Goal: Information Seeking & Learning: Learn about a topic

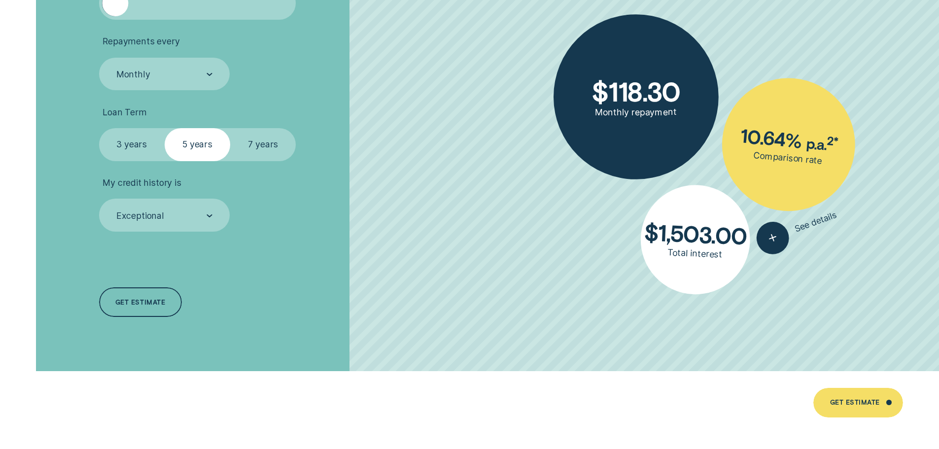
scroll to position [2219, 0]
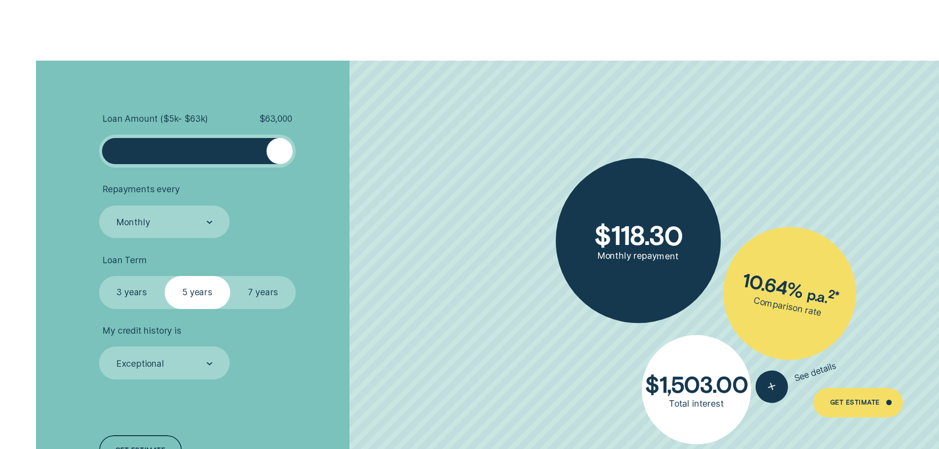
drag, startPoint x: 121, startPoint y: 149, endPoint x: 359, endPoint y: 150, distance: 238.1
click at [359, 150] on li "Loan Amount ( $5k - $63k ) $ 63,000" at bounding box center [250, 140] width 303 height 54
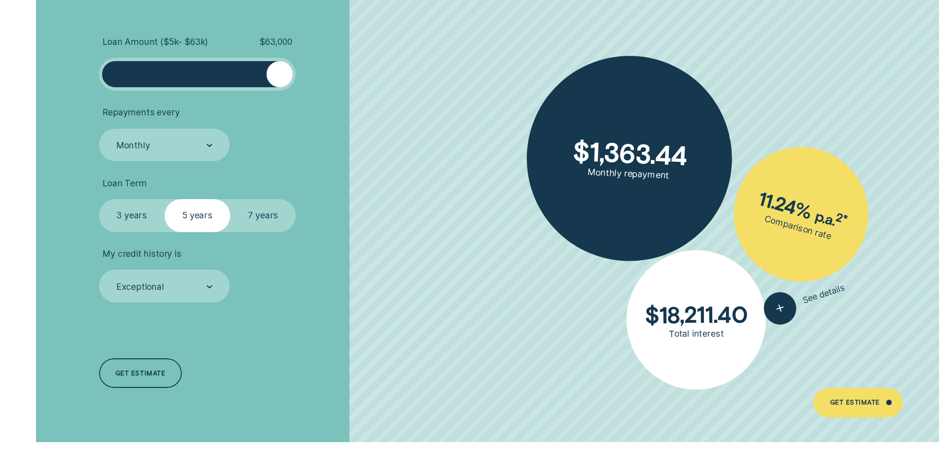
scroll to position [2317, 0]
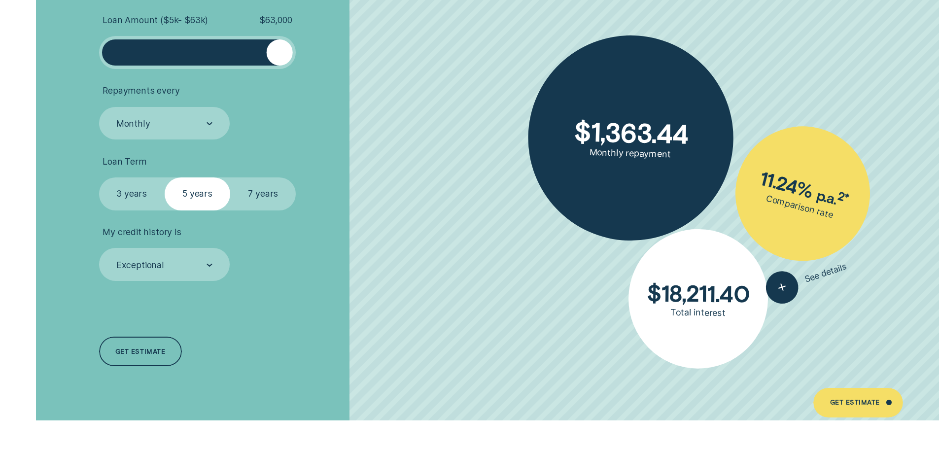
click at [254, 186] on label "7 years" at bounding box center [263, 193] width 66 height 33
click at [230, 177] on input "7 years" at bounding box center [230, 177] width 0 height 0
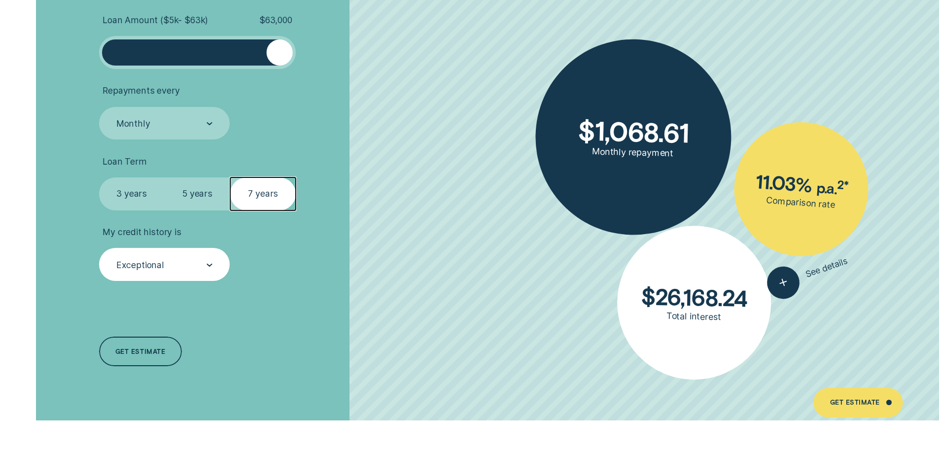
click at [197, 255] on div "Exceptional" at bounding box center [164, 264] width 131 height 33
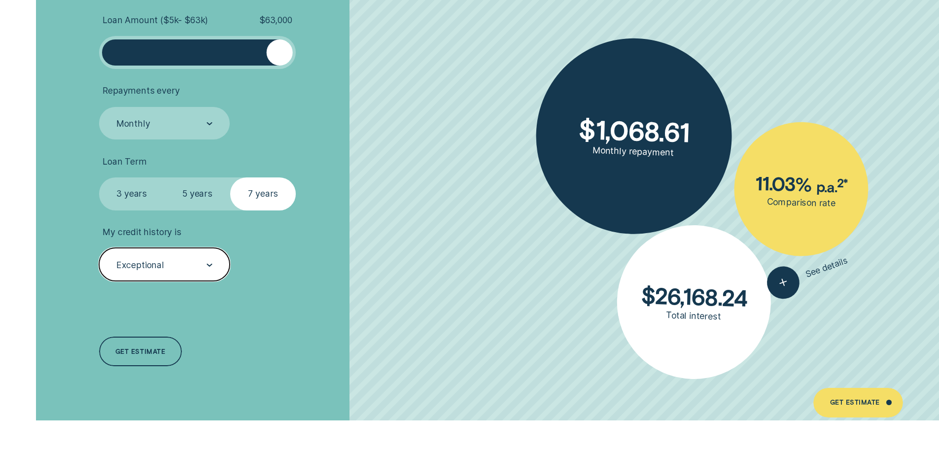
click at [185, 258] on div "Exceptional" at bounding box center [164, 264] width 131 height 33
click at [338, 258] on li "My credit history is Select is focused , press Down to open the menu, Exception…" at bounding box center [250, 254] width 303 height 54
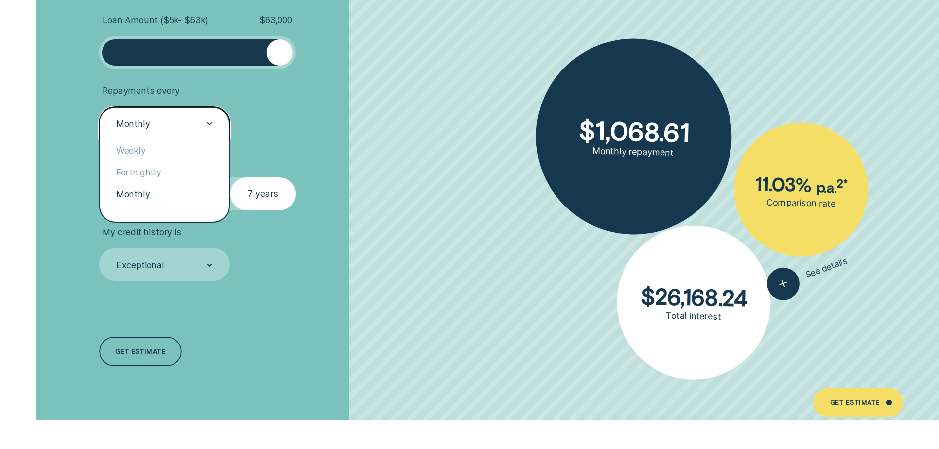
click at [208, 120] on div at bounding box center [210, 124] width 6 height 32
click at [207, 119] on div at bounding box center [210, 124] width 6 height 32
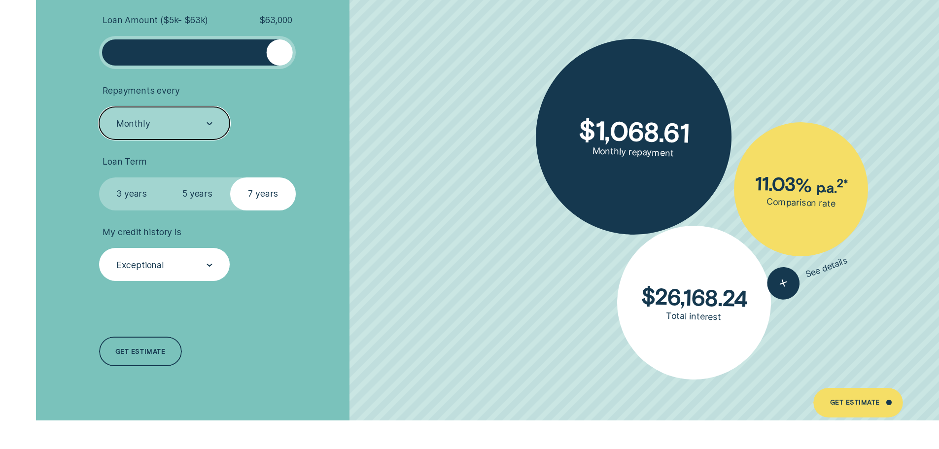
click at [183, 261] on div "Exceptional" at bounding box center [163, 265] width 97 height 12
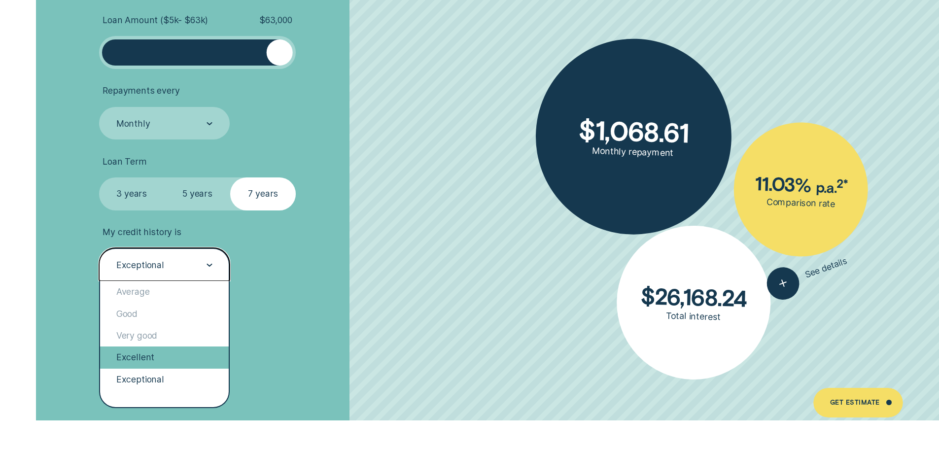
click at [144, 359] on div "Excellent" at bounding box center [164, 358] width 129 height 22
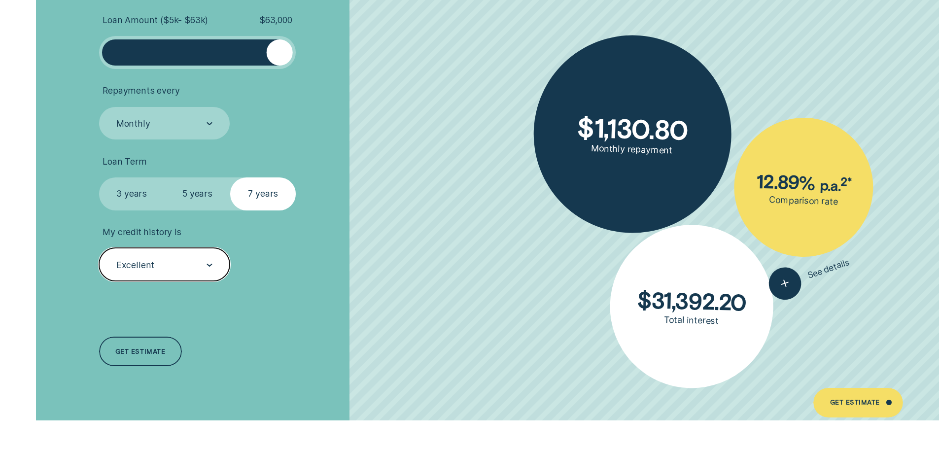
click at [177, 262] on div "Excellent" at bounding box center [163, 265] width 97 height 12
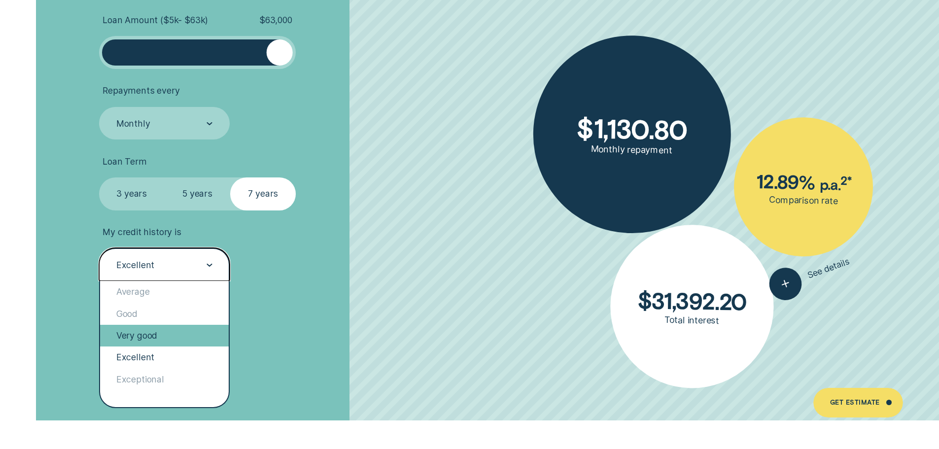
click at [154, 337] on div "Very good" at bounding box center [164, 336] width 129 height 22
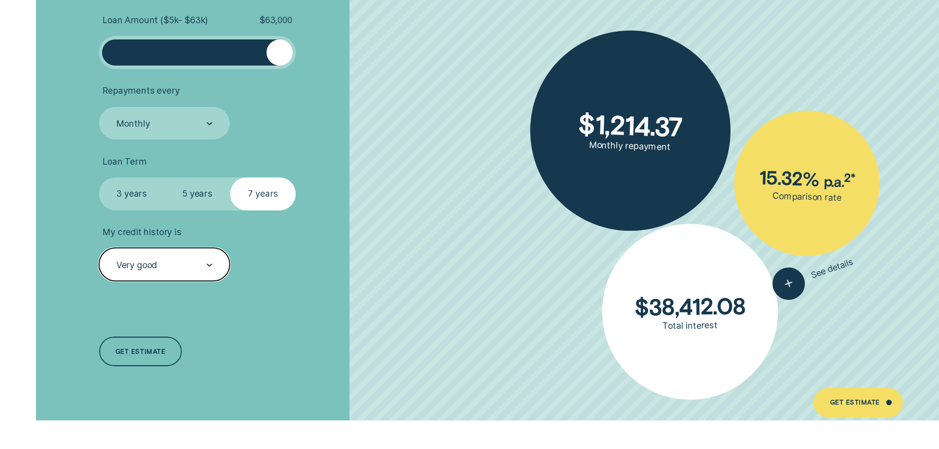
click at [179, 258] on div "Very good" at bounding box center [164, 264] width 131 height 33
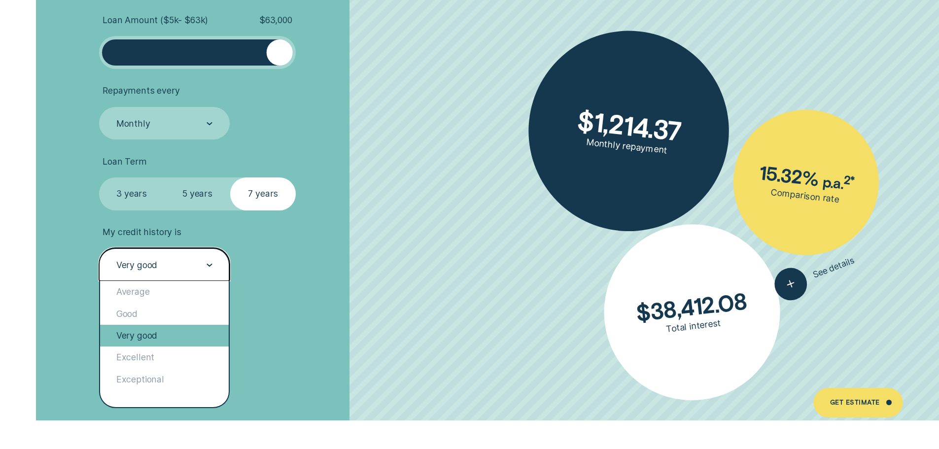
click at [142, 339] on div "Very good" at bounding box center [164, 336] width 129 height 22
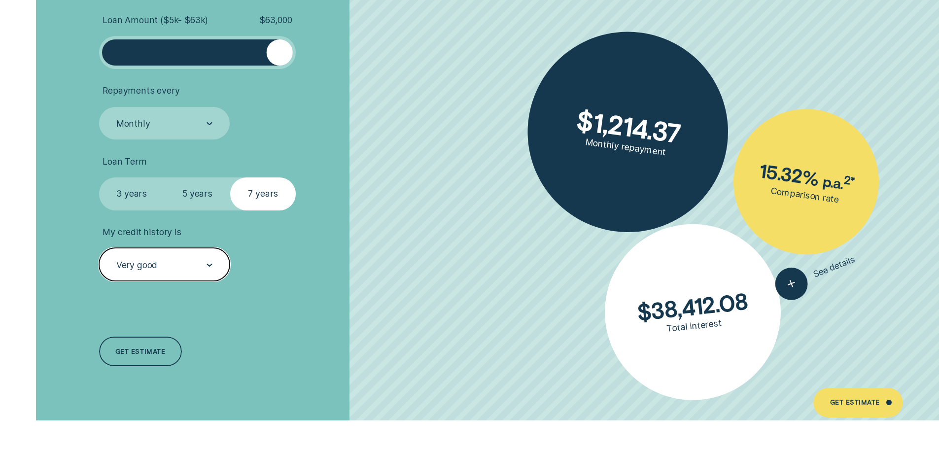
click at [164, 278] on div "Very good" at bounding box center [164, 264] width 131 height 33
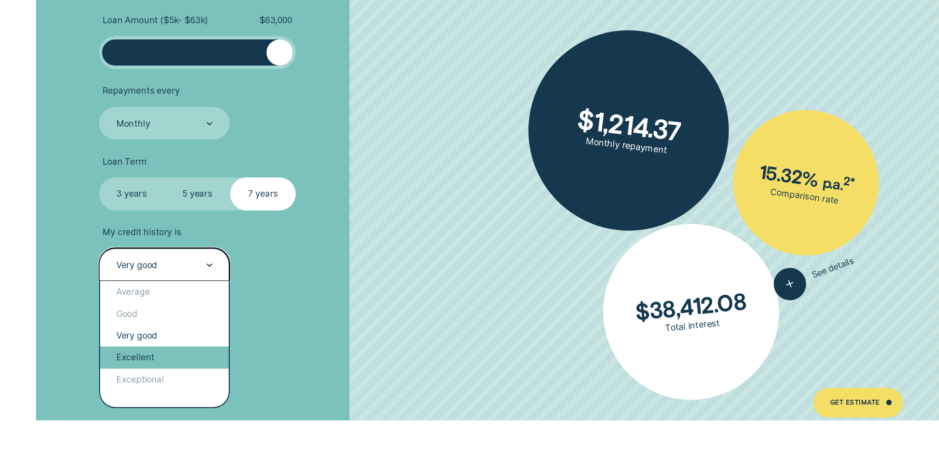
click at [151, 352] on div "Excellent" at bounding box center [164, 358] width 129 height 22
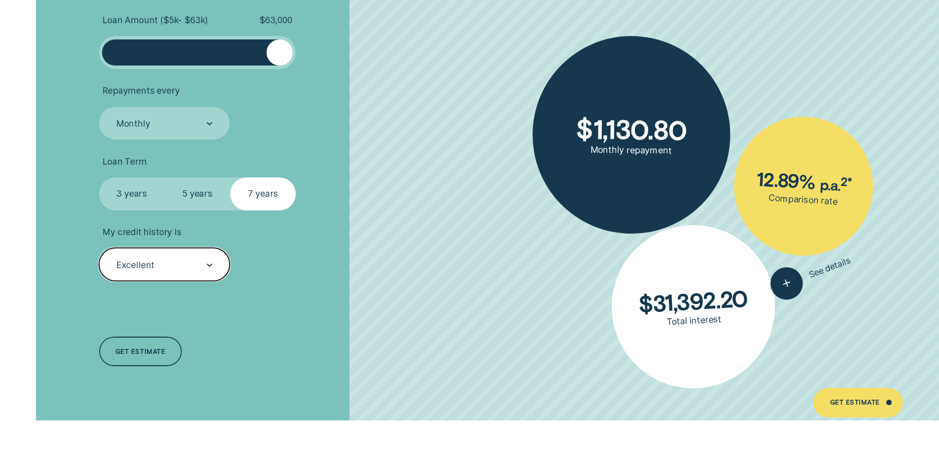
click at [200, 245] on div "My credit history is option Excellent, selected. Select is focused , press Down…" at bounding box center [164, 254] width 131 height 54
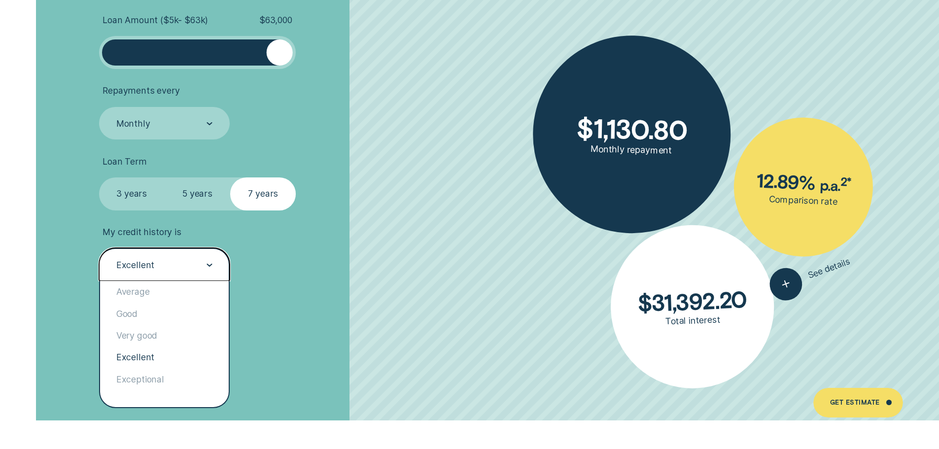
click at [186, 257] on div "Excellent" at bounding box center [164, 264] width 131 height 33
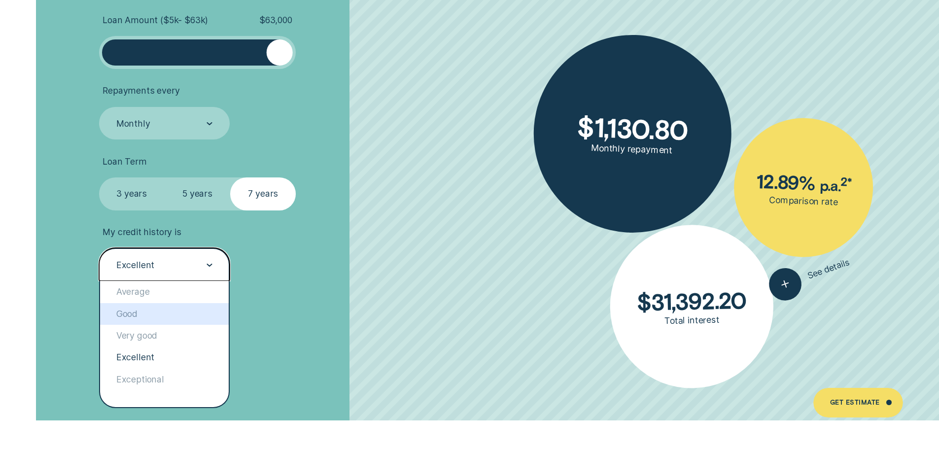
click at [349, 323] on div "Loan Amount ( $5k - $63k ) $ 63,000 Repayments every Monthly Loan Term Select L…" at bounding box center [250, 191] width 314 height 459
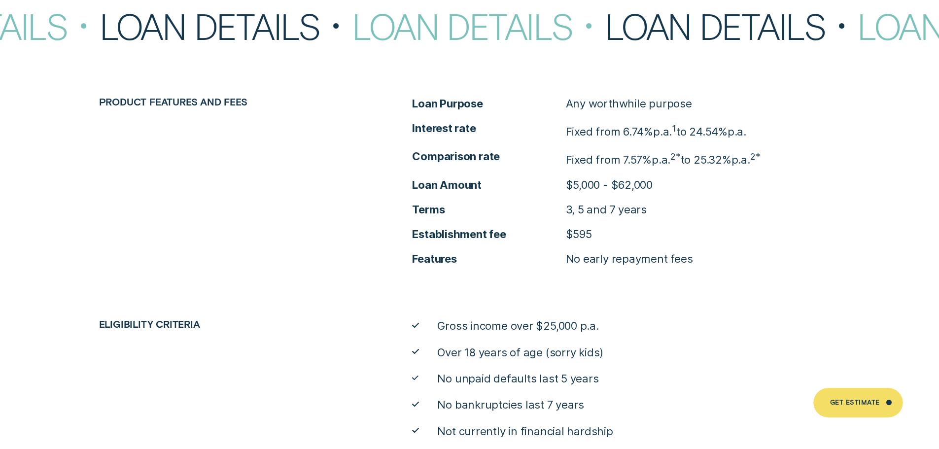
scroll to position [4437, 0]
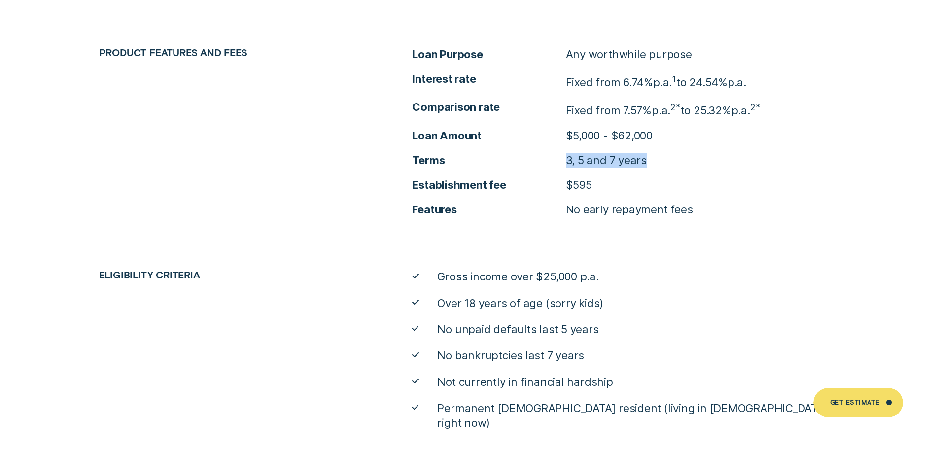
drag, startPoint x: 559, startPoint y: 161, endPoint x: 688, endPoint y: 161, distance: 129.7
click at [688, 161] on li "Terms 3, 5 and 7 years" at bounding box center [626, 160] width 428 height 15
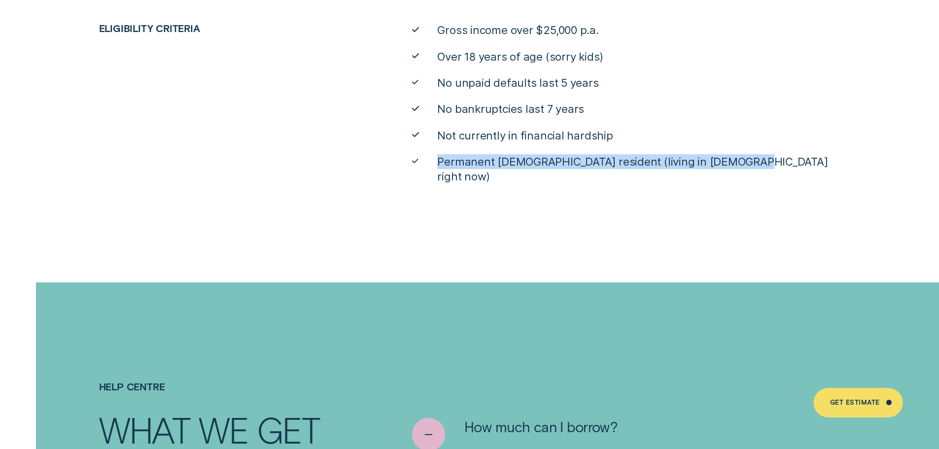
drag, startPoint x: 323, startPoint y: 148, endPoint x: 767, endPoint y: 138, distance: 443.9
click at [769, 141] on div "Eligibility criteria Gross income over $25,000 p.a. Over 18 years of age (sorry…" at bounding box center [470, 103] width 878 height 161
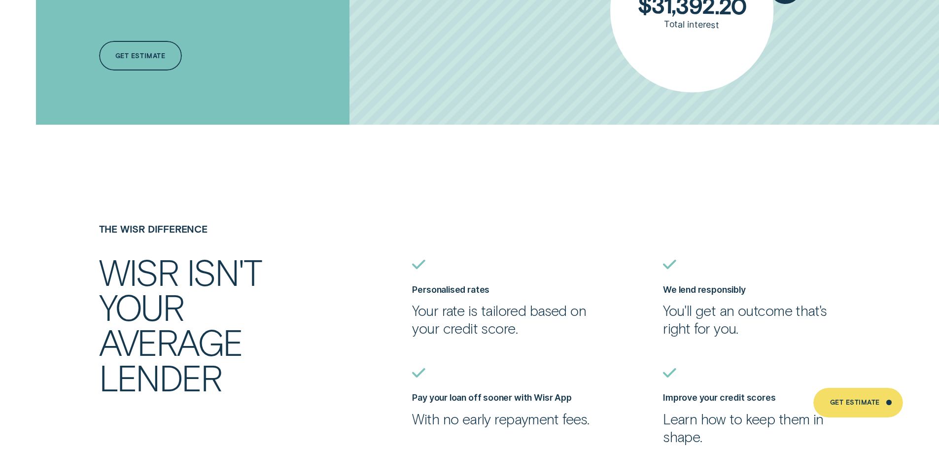
scroll to position [2317, 0]
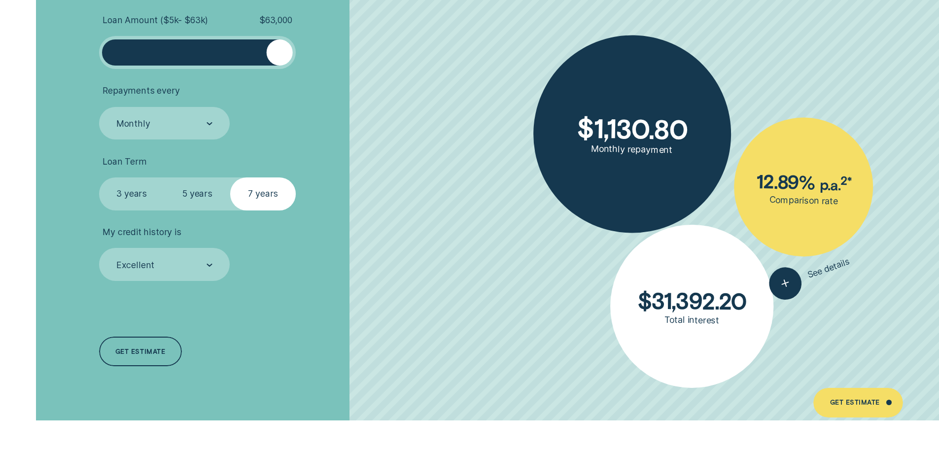
click at [170, 194] on label "5 years" at bounding box center [198, 193] width 66 height 33
click at [165, 177] on input "5 years" at bounding box center [165, 177] width 0 height 0
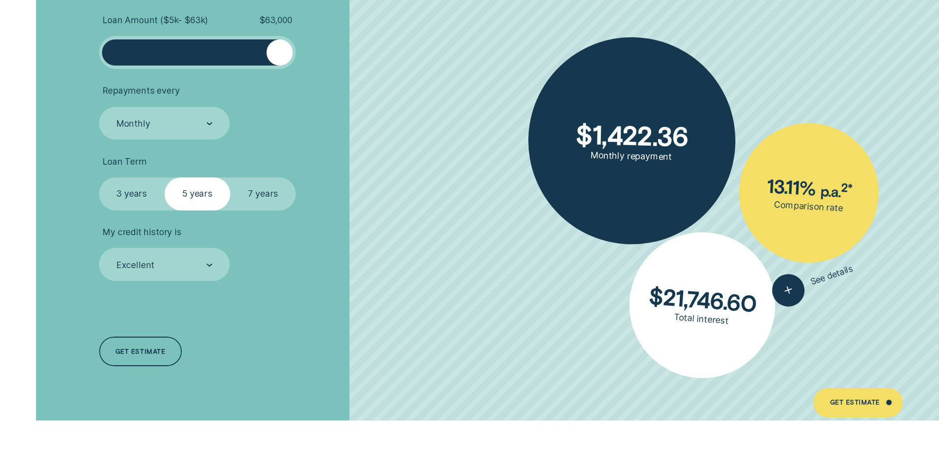
scroll to position [2219, 0]
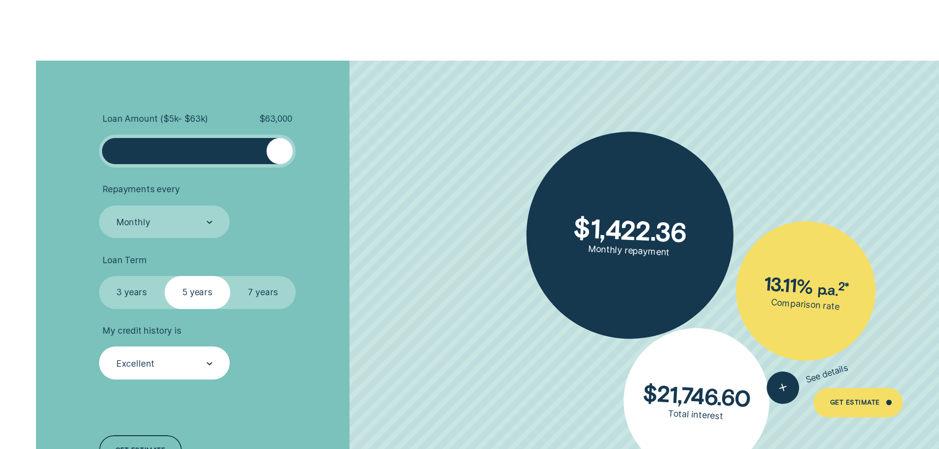
click at [149, 369] on div "Excellent" at bounding box center [163, 363] width 97 height 12
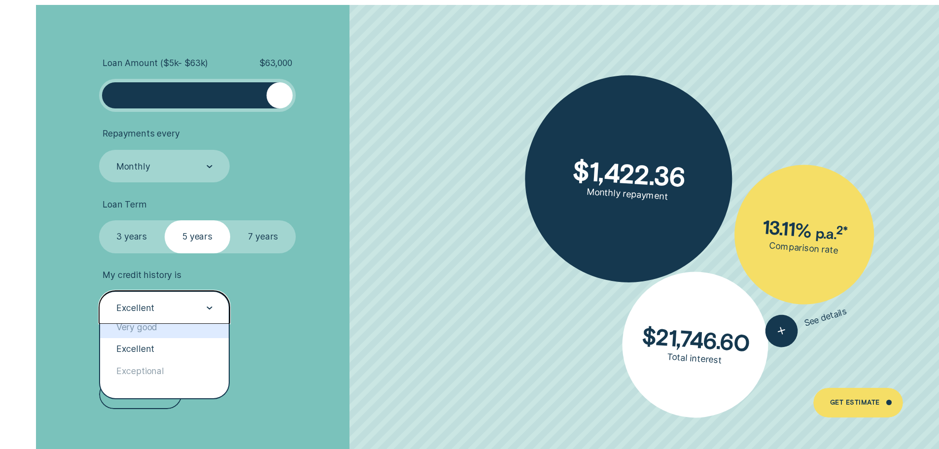
scroll to position [2317, 0]
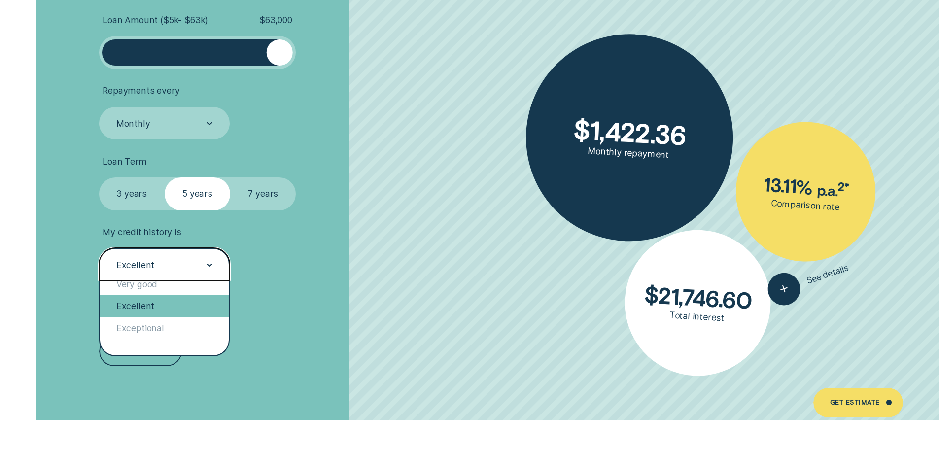
click at [164, 311] on div "Excellent" at bounding box center [164, 306] width 129 height 22
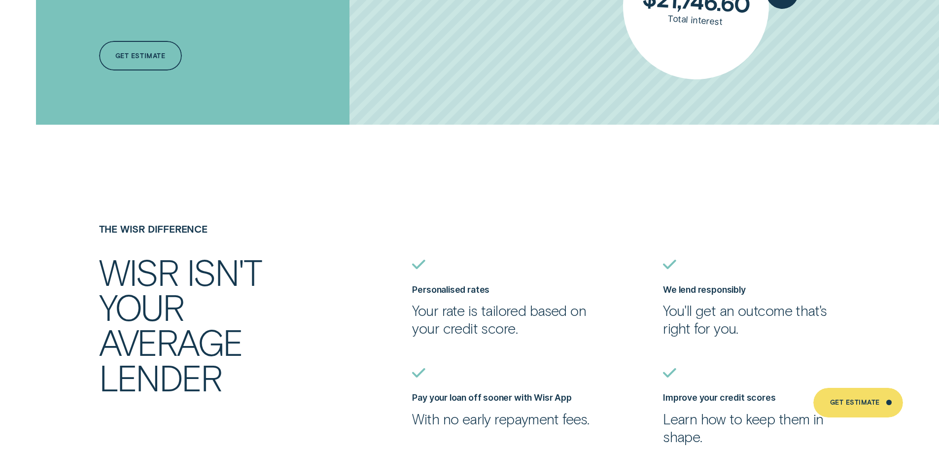
scroll to position [2367, 0]
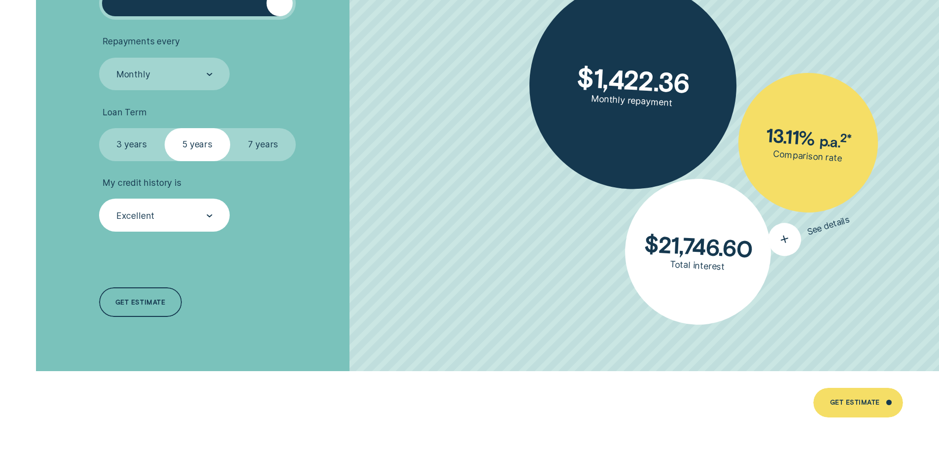
click at [789, 247] on div "button" at bounding box center [784, 239] width 41 height 41
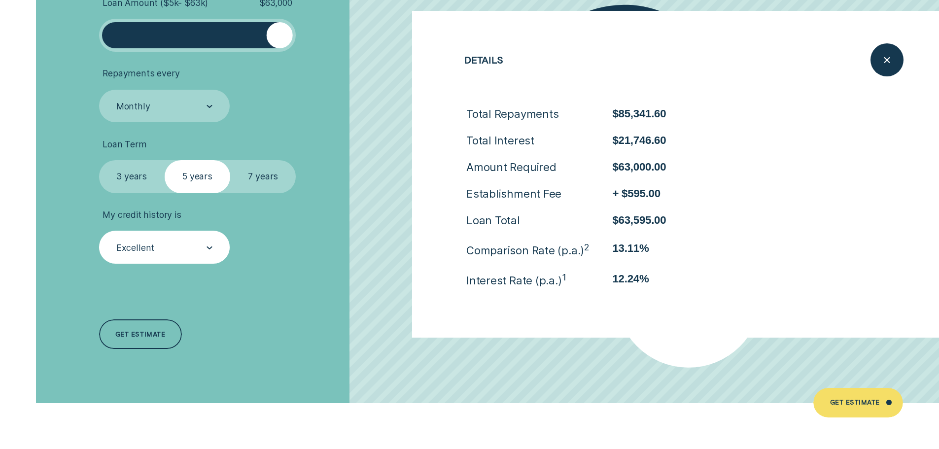
scroll to position [2317, 0]
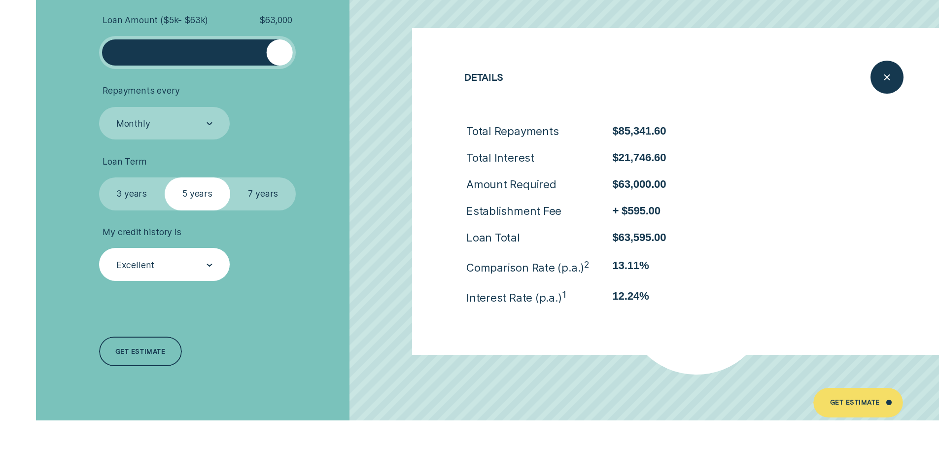
drag, startPoint x: 280, startPoint y: 198, endPoint x: 282, endPoint y: 191, distance: 7.8
click at [286, 201] on label "7 years" at bounding box center [263, 193] width 66 height 33
click at [230, 177] on input "7 years" at bounding box center [230, 177] width 0 height 0
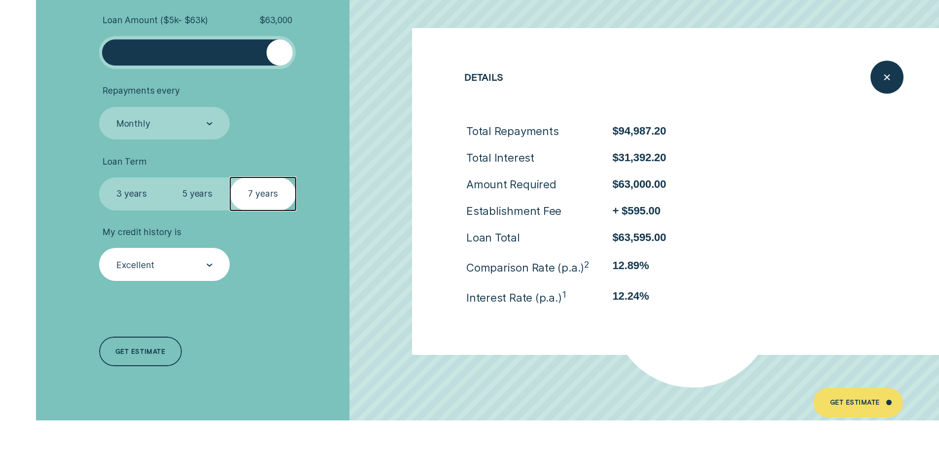
click at [218, 193] on label "5 years" at bounding box center [198, 193] width 66 height 33
click at [165, 177] on input "5 years" at bounding box center [165, 177] width 0 height 0
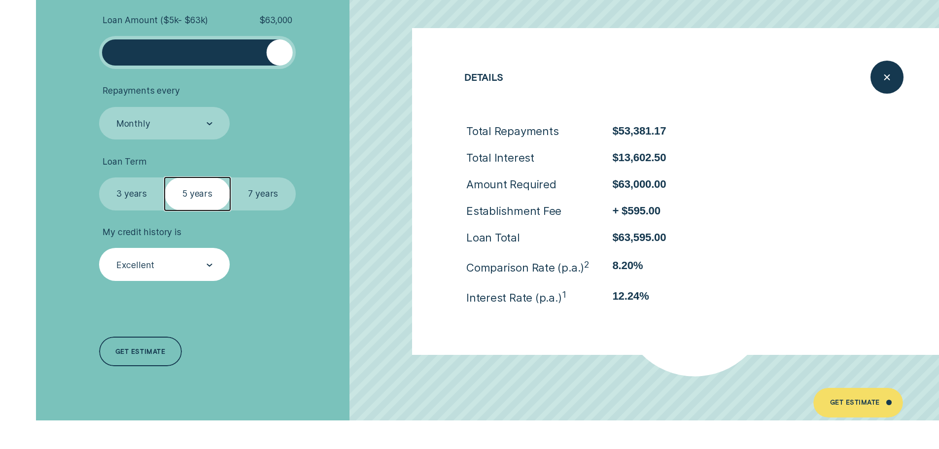
click at [296, 197] on label "7 years" at bounding box center [263, 193] width 66 height 33
click at [230, 177] on input "7 years" at bounding box center [230, 177] width 0 height 0
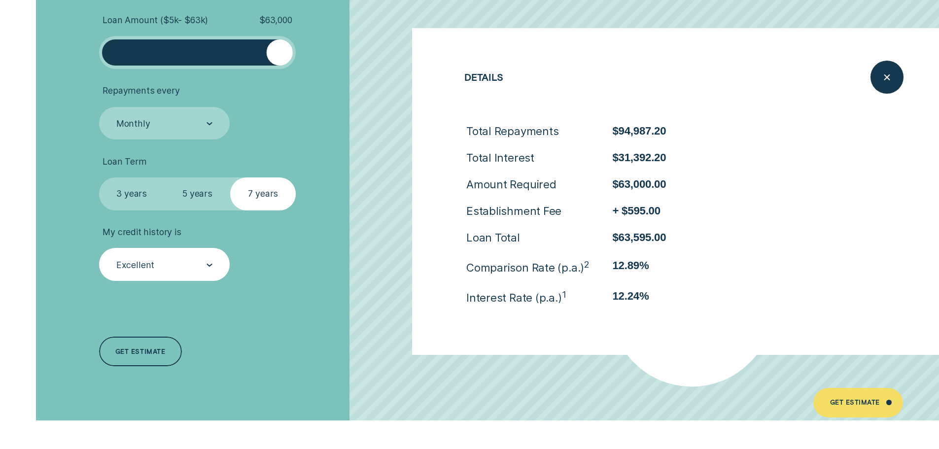
click at [138, 183] on label "3 years" at bounding box center [132, 193] width 66 height 33
click at [99, 177] on input "3 years" at bounding box center [99, 177] width 0 height 0
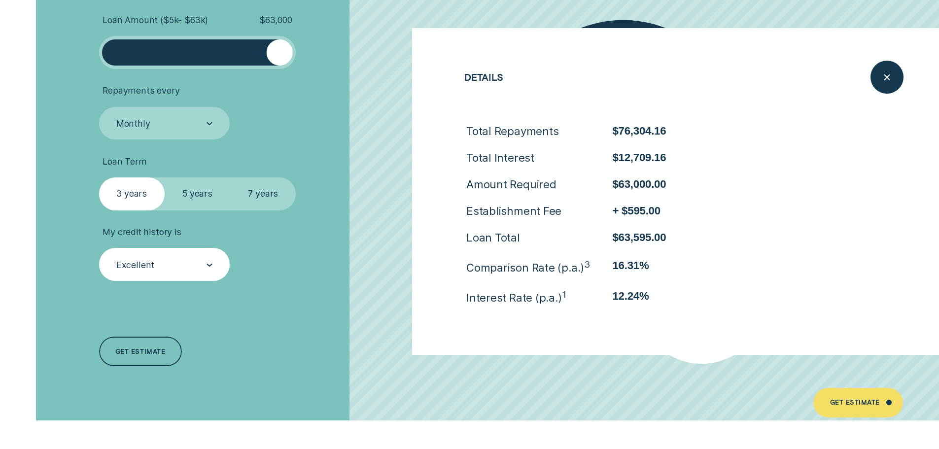
click at [260, 193] on label "7 years" at bounding box center [263, 193] width 66 height 33
click at [230, 177] on input "7 years" at bounding box center [230, 177] width 0 height 0
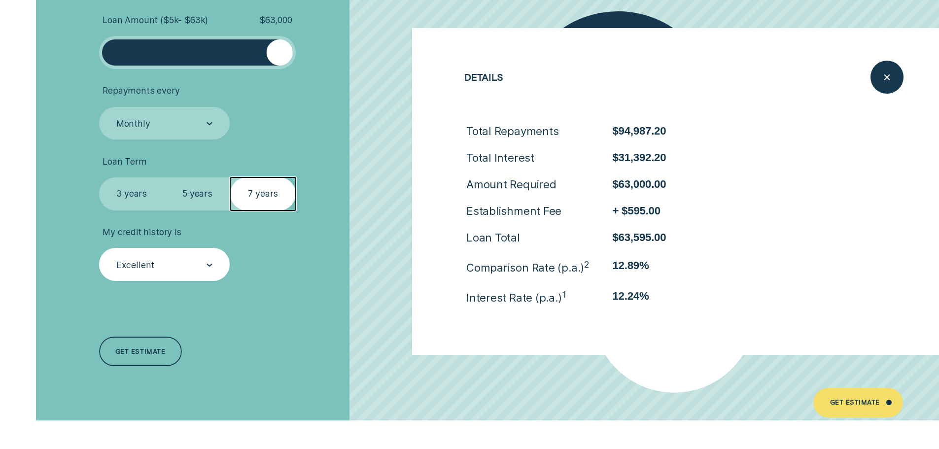
click at [191, 188] on label "5 years" at bounding box center [198, 193] width 66 height 33
click at [165, 177] on input "5 years" at bounding box center [165, 177] width 0 height 0
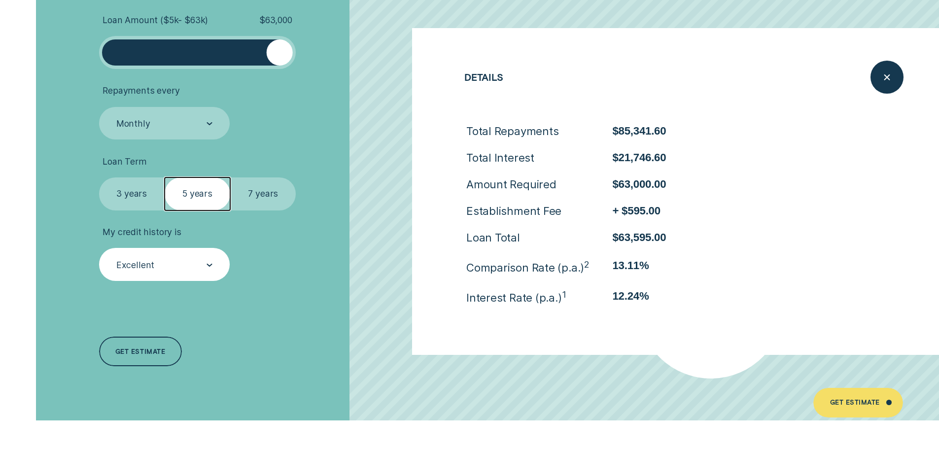
click at [253, 192] on label "7 years" at bounding box center [263, 193] width 66 height 33
click at [230, 177] on input "7 years" at bounding box center [230, 177] width 0 height 0
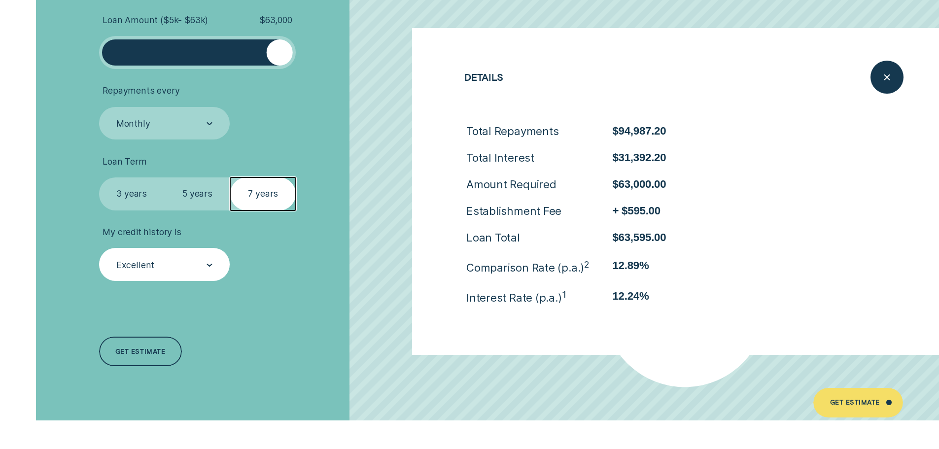
click at [309, 279] on li "My credit history is Excellent" at bounding box center [250, 254] width 303 height 54
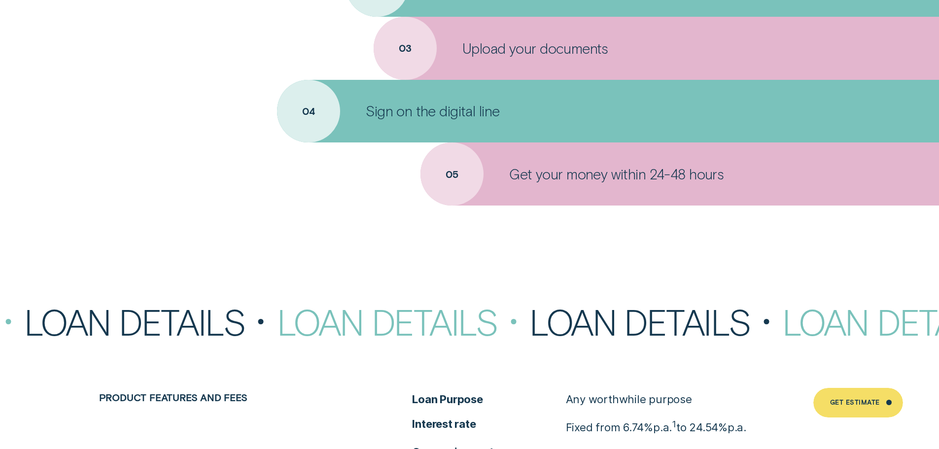
scroll to position [4339, 0]
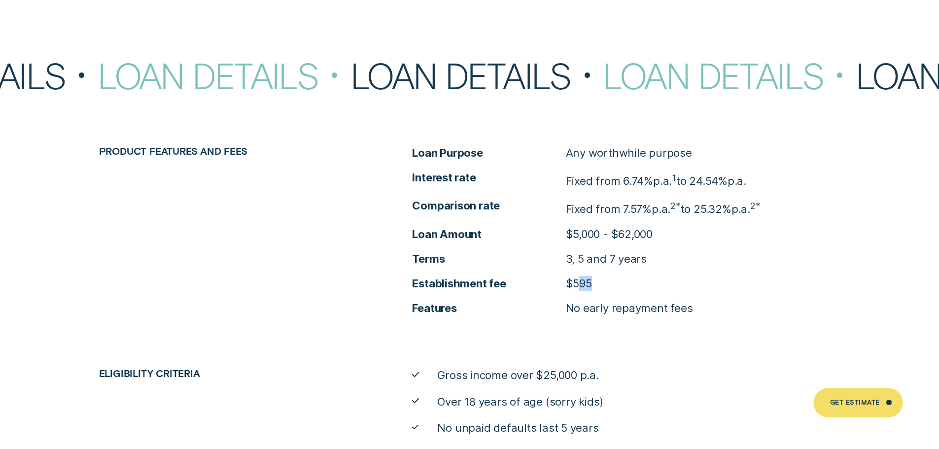
click at [618, 287] on li "Establishment fee $595" at bounding box center [626, 283] width 428 height 15
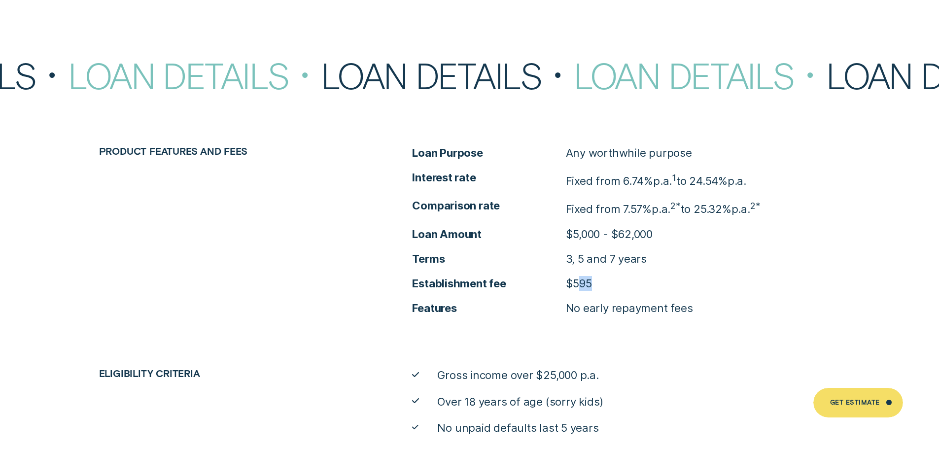
click at [617, 285] on li "Establishment fee $595" at bounding box center [626, 283] width 428 height 15
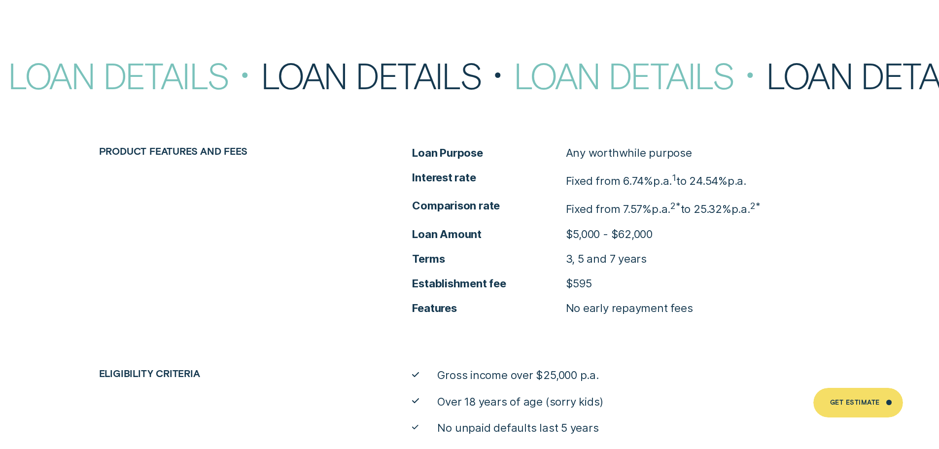
scroll to position [4388, 0]
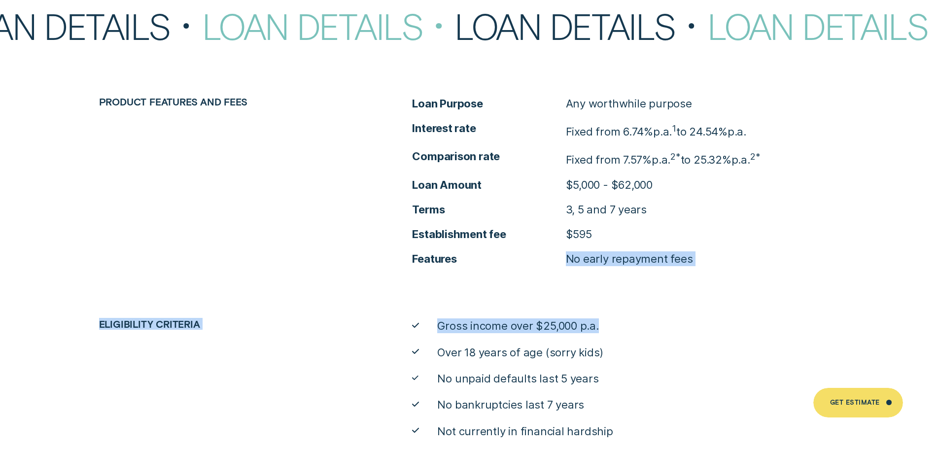
drag, startPoint x: 568, startPoint y: 262, endPoint x: 710, endPoint y: 268, distance: 142.1
click at [710, 268] on div "Product features and fees Loan Purpose Any worthwhile purpose Interest rate Fix…" at bounding box center [469, 288] width 939 height 384
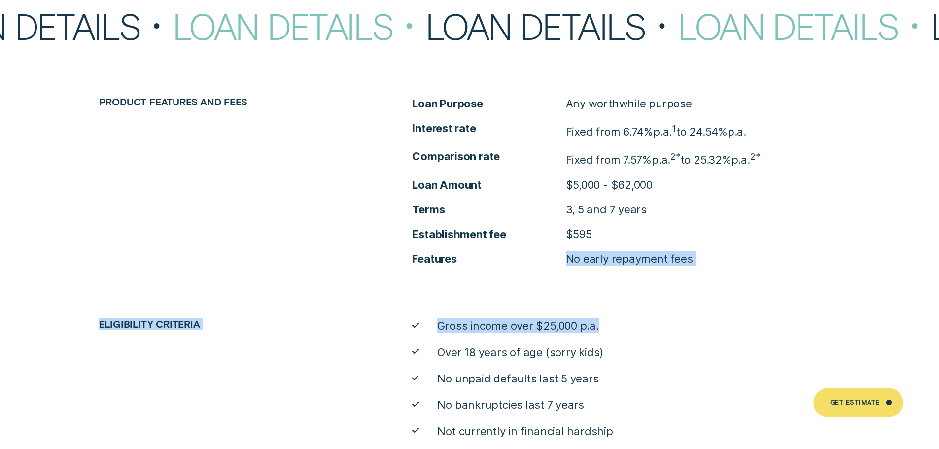
click at [710, 268] on div "Product features and fees Loan Purpose Any worthwhile purpose Interest rate Fix…" at bounding box center [469, 288] width 939 height 384
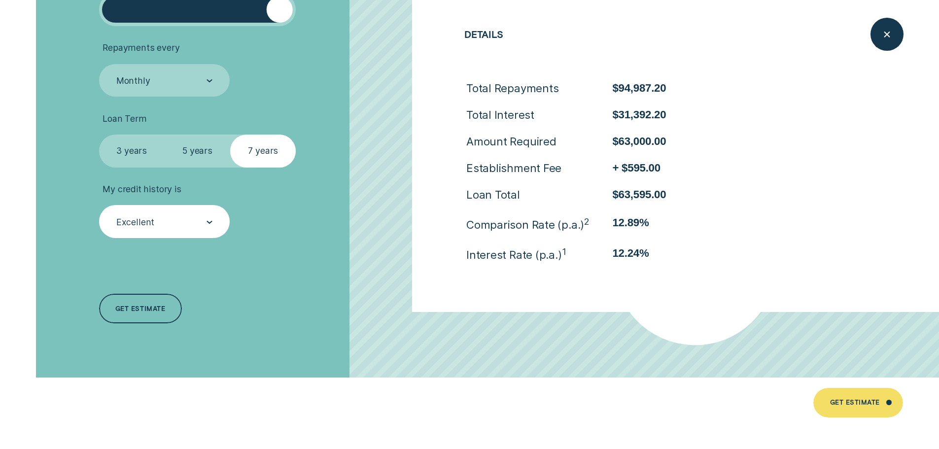
scroll to position [2317, 0]
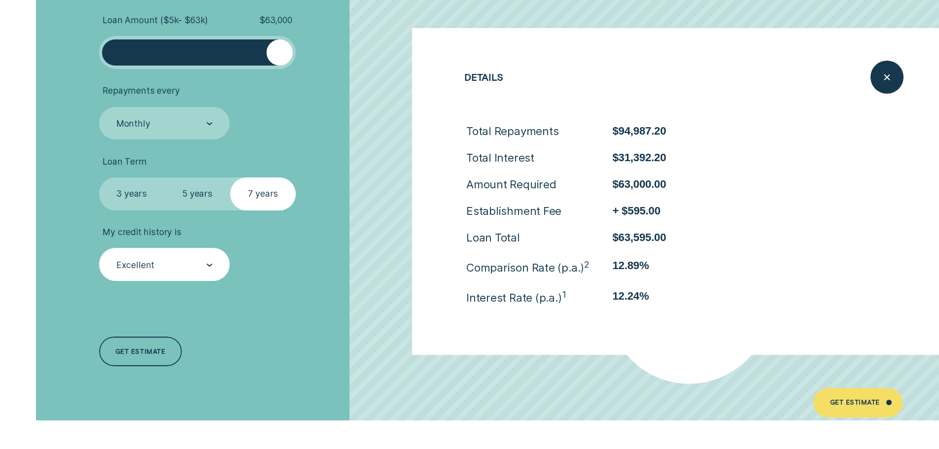
click at [237, 197] on label "7 years" at bounding box center [263, 193] width 66 height 33
click at [230, 177] on input "7 years" at bounding box center [230, 177] width 0 height 0
click at [134, 185] on label "3 years" at bounding box center [132, 193] width 66 height 33
click at [99, 177] on input "3 years" at bounding box center [99, 177] width 0 height 0
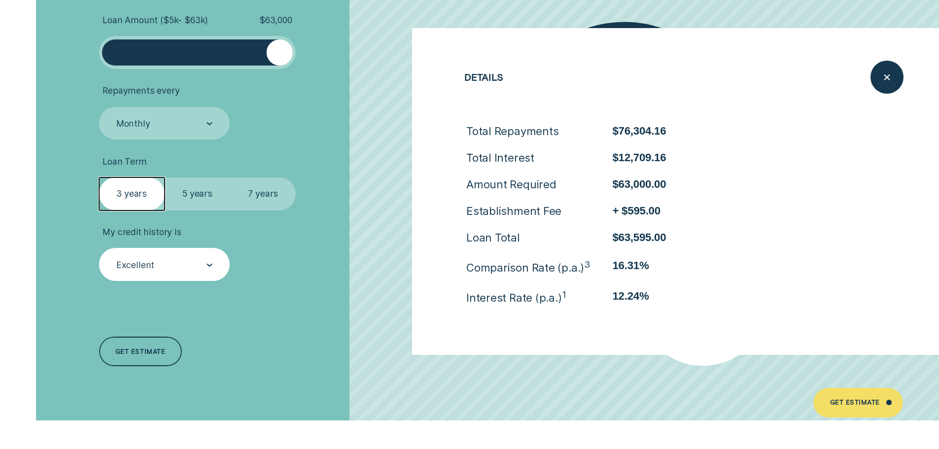
click at [149, 208] on label "3 years" at bounding box center [132, 193] width 66 height 33
click at [99, 177] on input "3 years" at bounding box center [99, 177] width 0 height 0
click at [192, 208] on label "5 years" at bounding box center [198, 193] width 66 height 33
click at [165, 177] on input "5 years" at bounding box center [165, 177] width 0 height 0
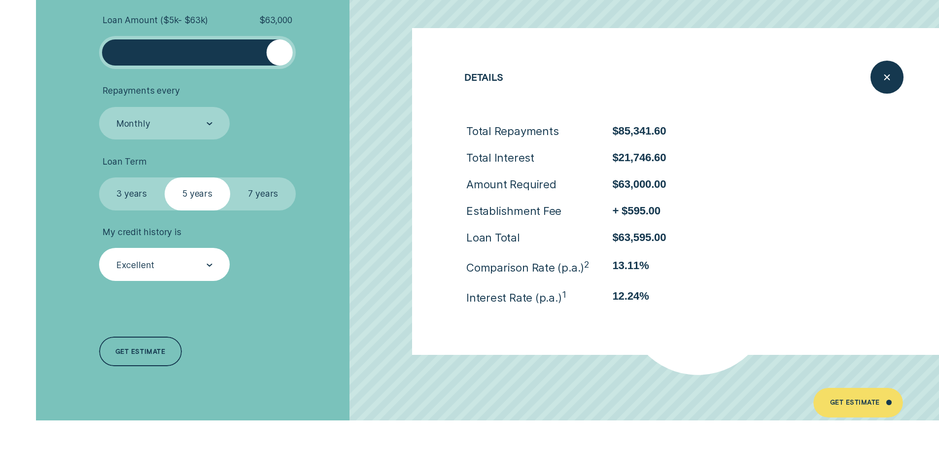
click at [261, 195] on label "7 years" at bounding box center [263, 193] width 66 height 33
click at [230, 177] on input "7 years" at bounding box center [230, 177] width 0 height 0
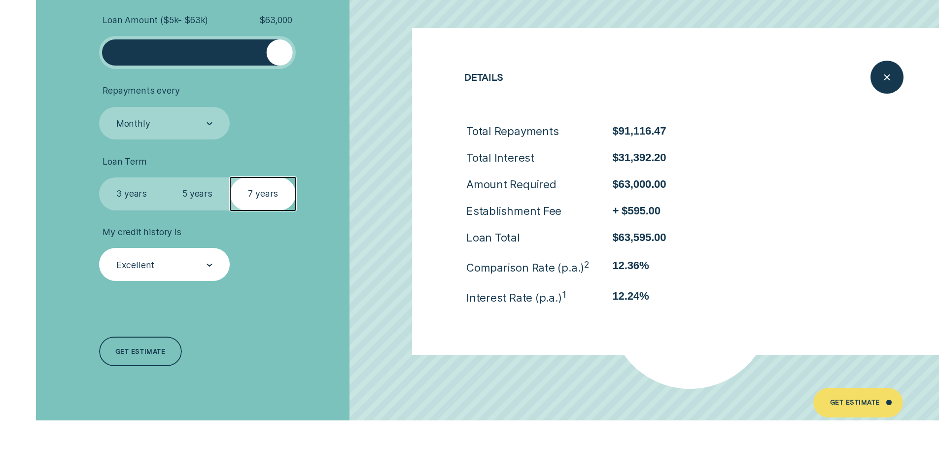
click at [210, 266] on icon at bounding box center [209, 265] width 4 height 2
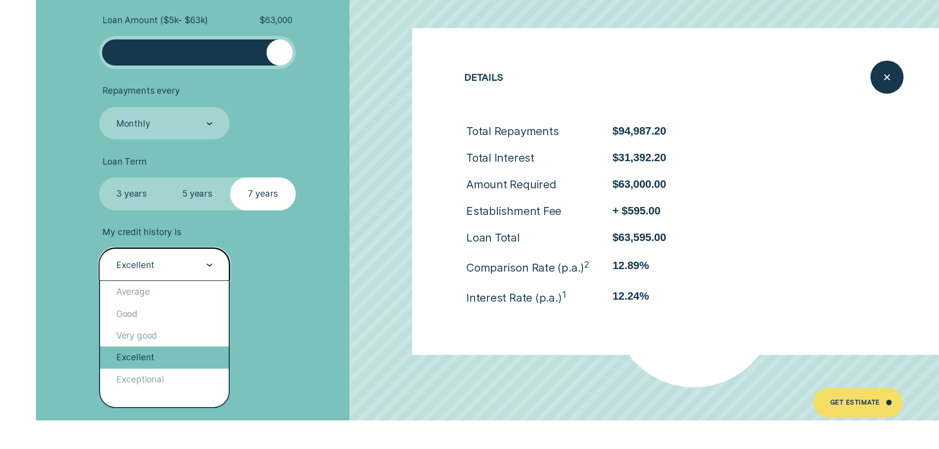
click at [159, 356] on div "Excellent" at bounding box center [164, 358] width 129 height 22
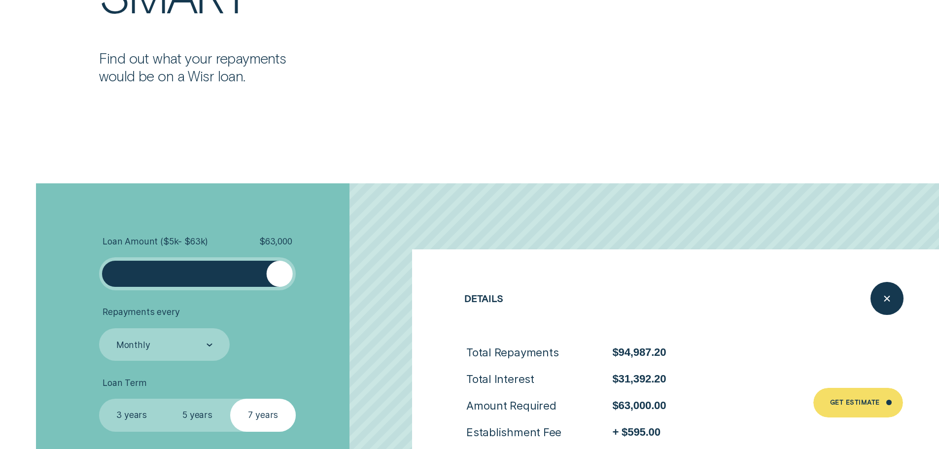
scroll to position [2268, 0]
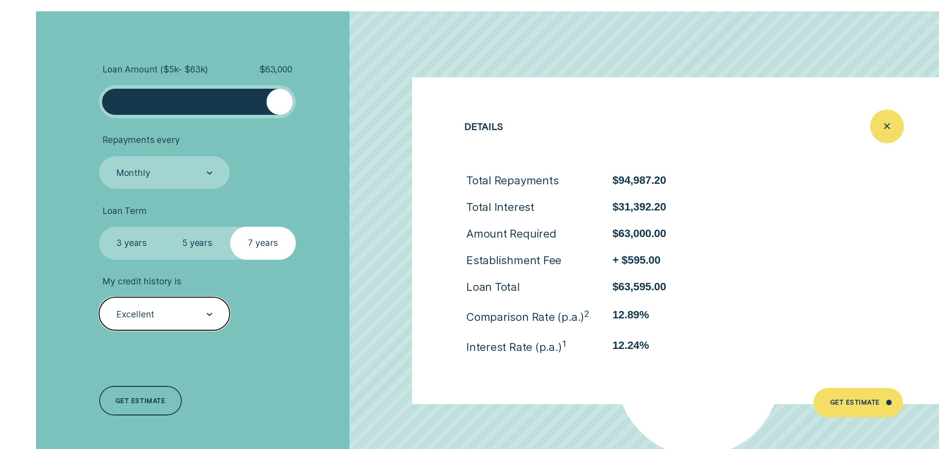
click at [892, 128] on icon "Close loan details" at bounding box center [887, 126] width 17 height 15
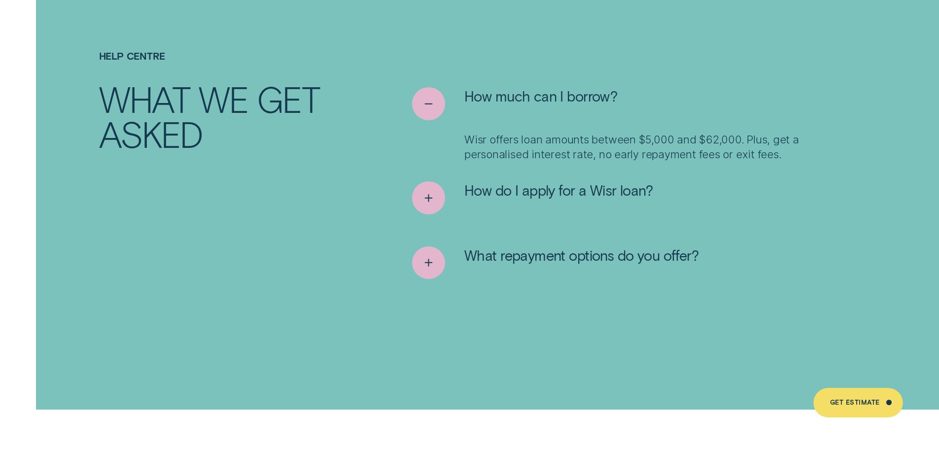
scroll to position [5177, 0]
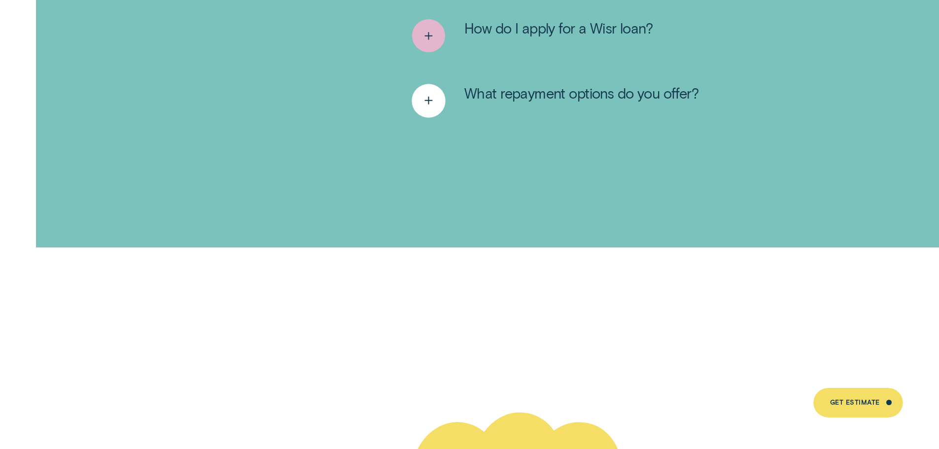
click at [438, 84] on div "See more" at bounding box center [429, 101] width 34 height 34
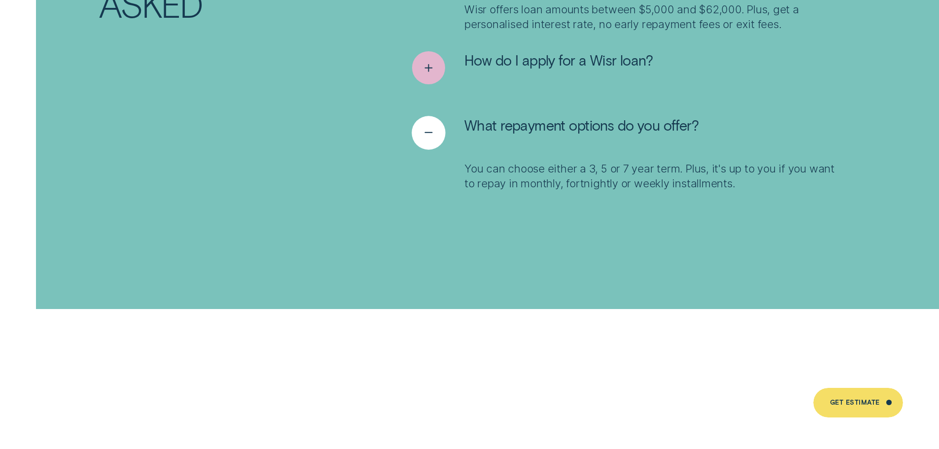
scroll to position [5127, 0]
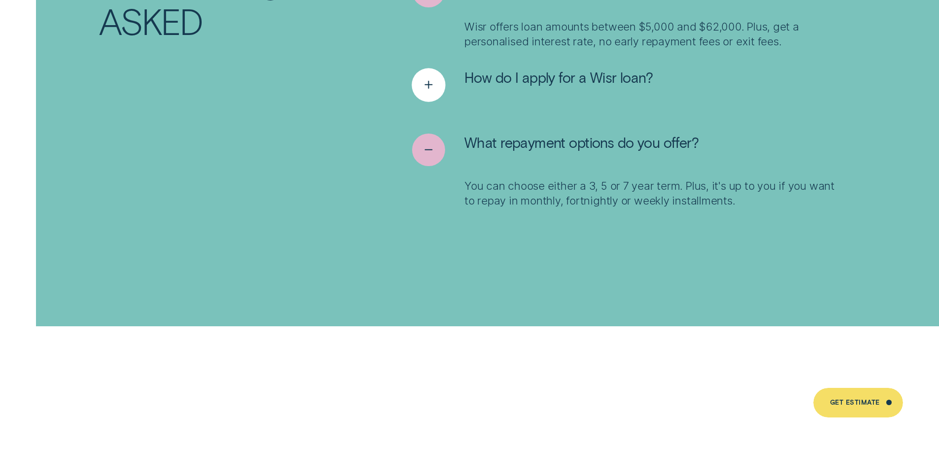
click at [431, 69] on div "See more" at bounding box center [429, 86] width 34 height 34
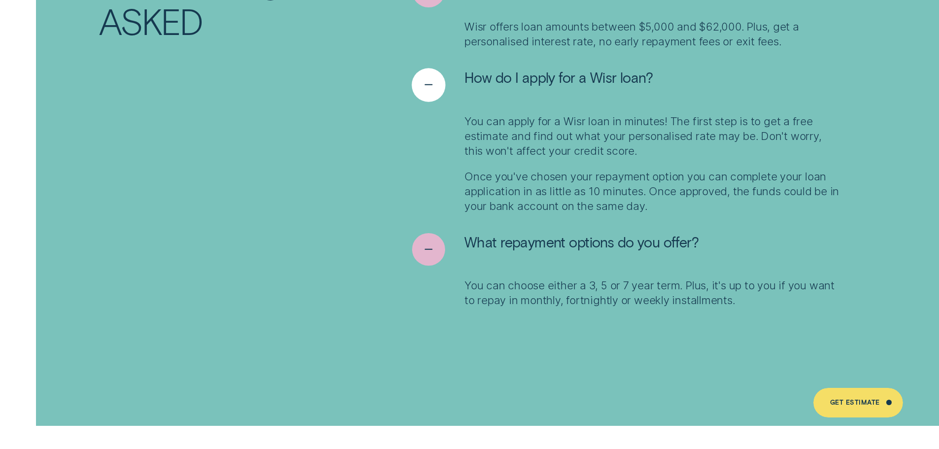
click at [427, 83] on div "See less" at bounding box center [429, 86] width 34 height 34
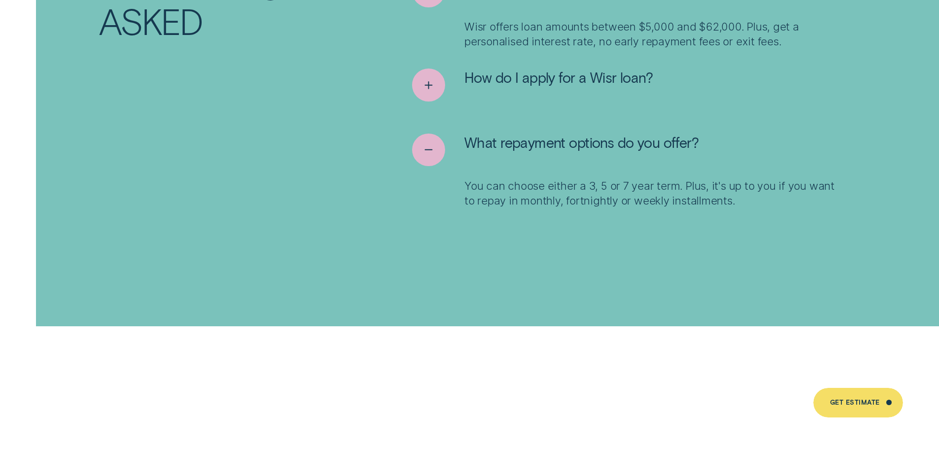
click at [427, 160] on li "What repayment options do you offer? You can choose either a 3, 5 or 7 year ter…" at bounding box center [626, 171] width 428 height 74
click at [432, 142] on icon "See less" at bounding box center [429, 149] width 17 height 15
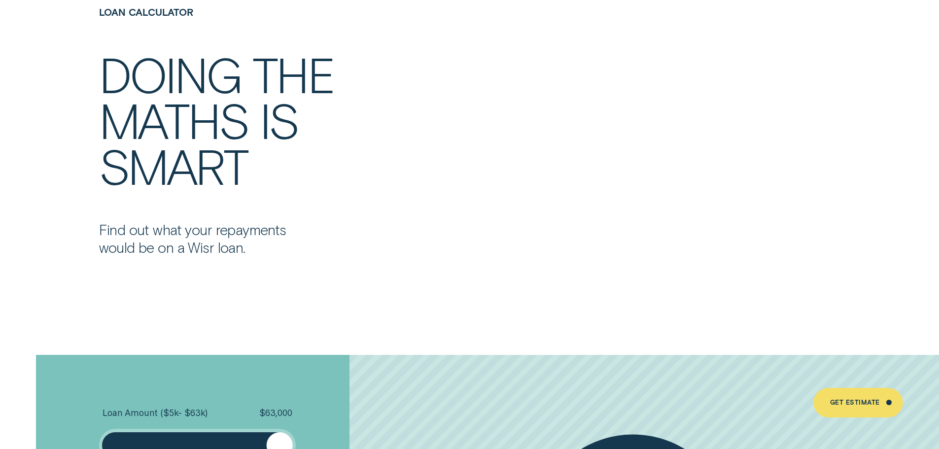
scroll to position [1627, 0]
